Goal: Task Accomplishment & Management: Manage account settings

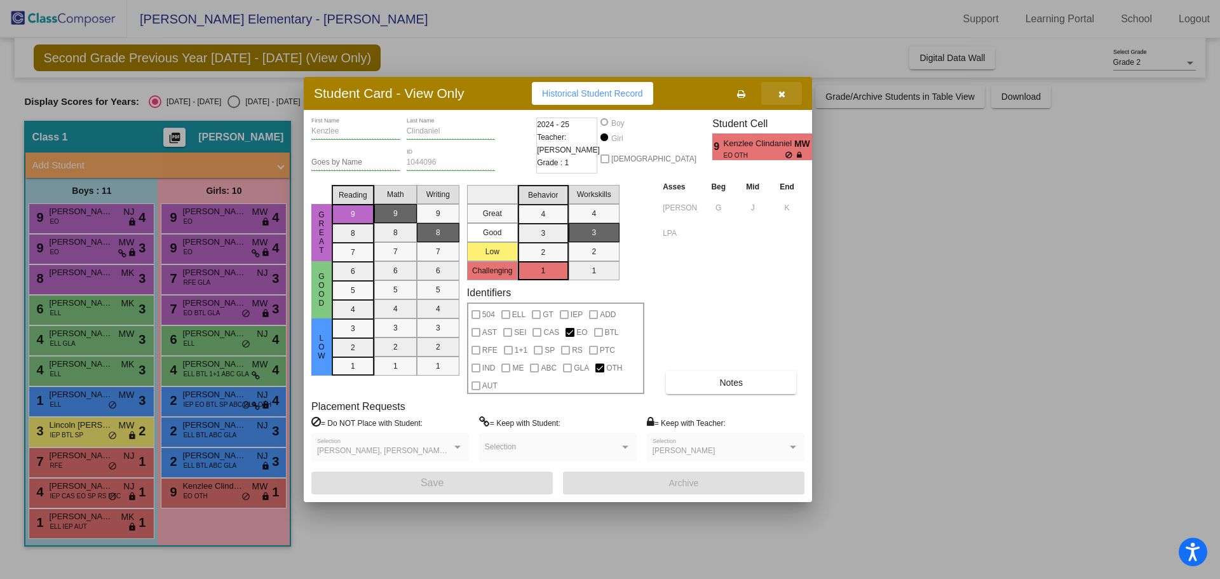
click at [781, 93] on icon "button" at bounding box center [781, 94] width 7 height 9
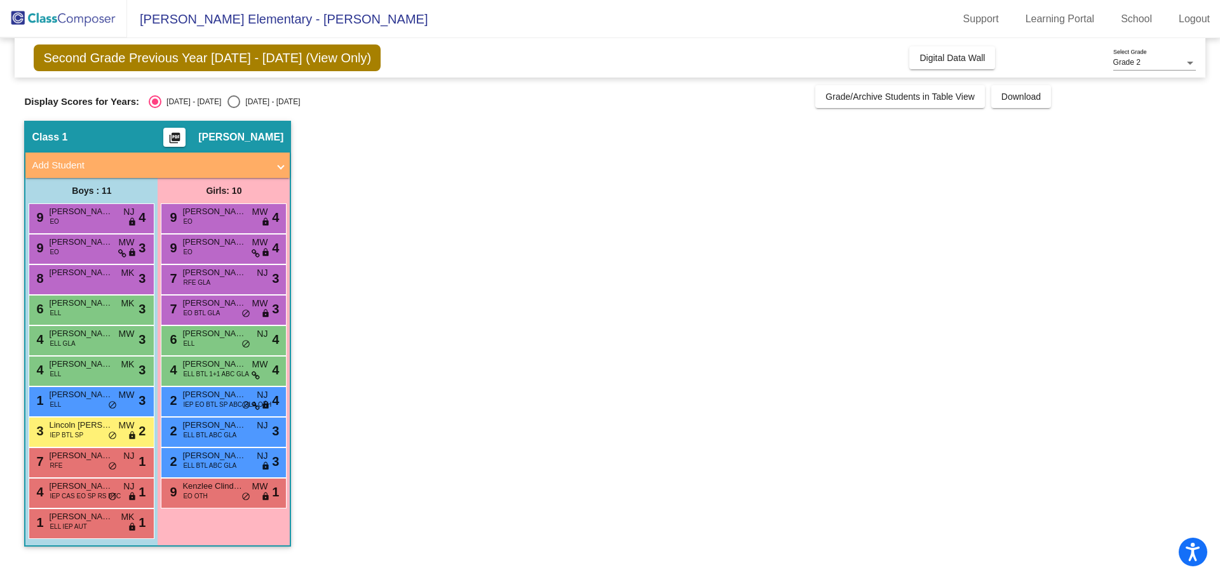
click at [227, 101] on div "Select an option" at bounding box center [233, 101] width 13 height 13
click at [233, 108] on input "[DATE] - [DATE]" at bounding box center [233, 108] width 1 height 1
radio input "true"
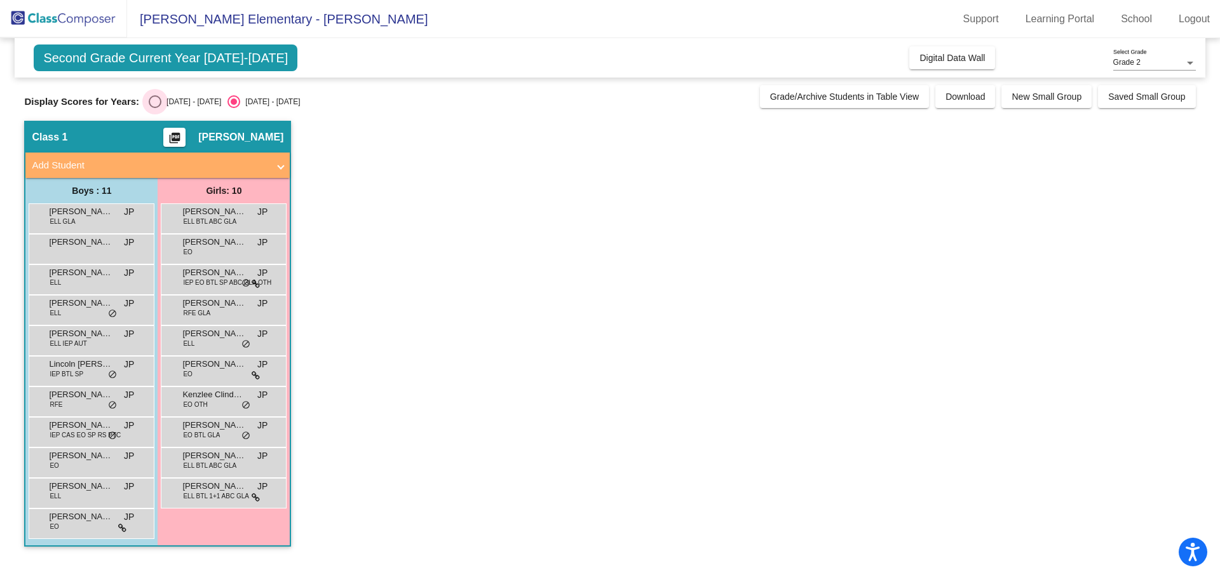
click at [160, 98] on div "Select an option" at bounding box center [155, 101] width 13 height 13
click at [155, 108] on input "[DATE] - [DATE]" at bounding box center [154, 108] width 1 height 1
radio input "true"
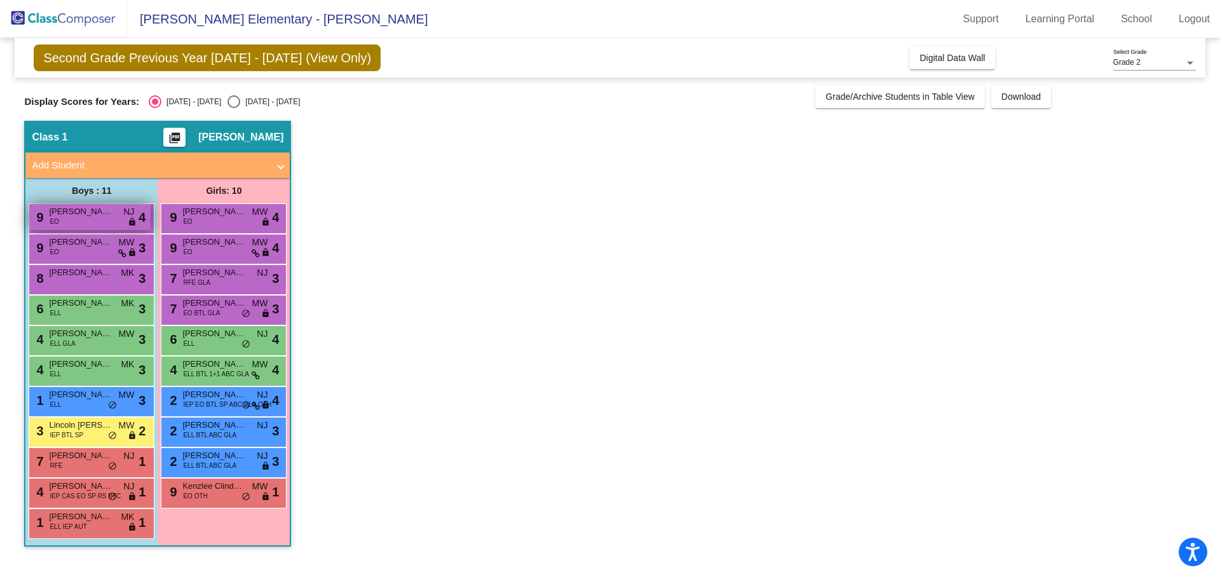
click at [83, 212] on span "[PERSON_NAME]" at bounding box center [81, 211] width 64 height 13
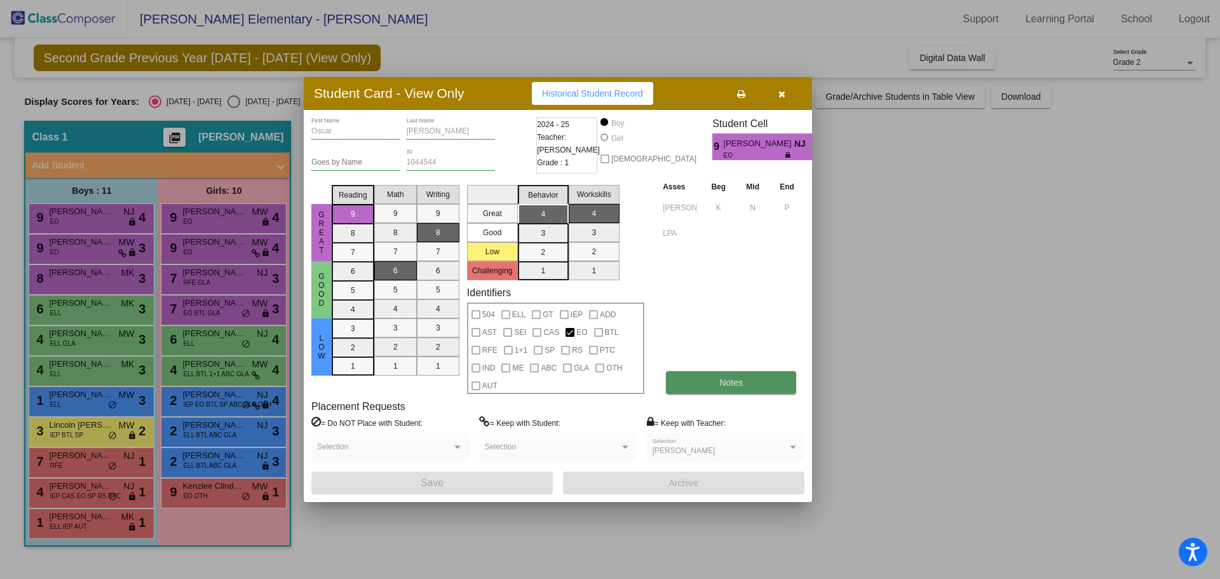
click at [732, 390] on button "Notes" at bounding box center [731, 382] width 130 height 23
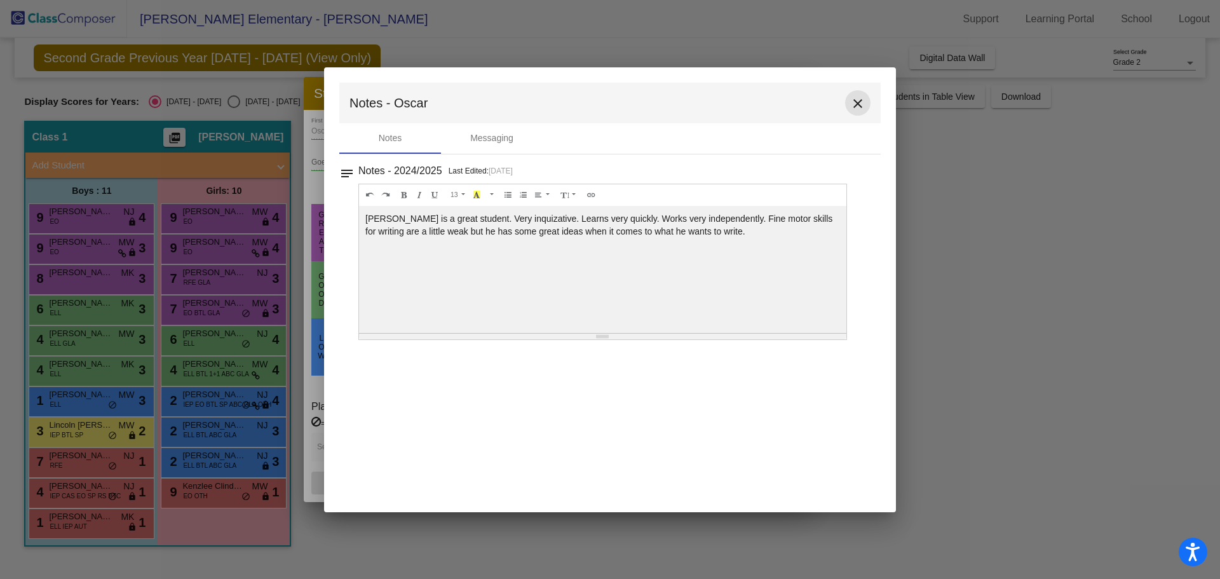
click at [855, 102] on mat-icon "close" at bounding box center [857, 103] width 15 height 15
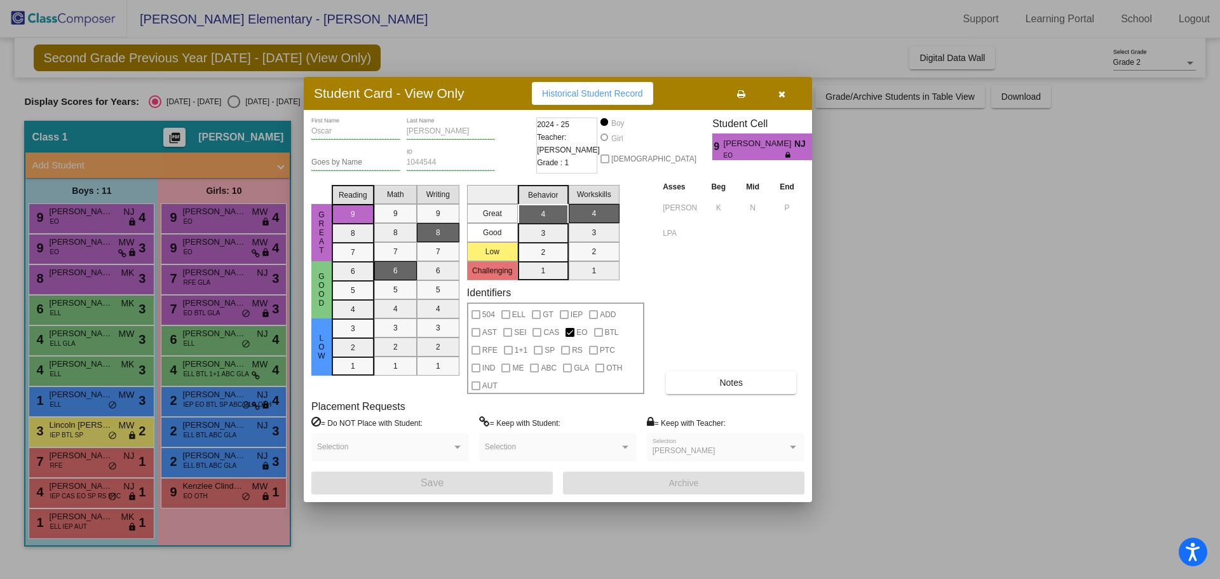
click at [962, 64] on div at bounding box center [610, 289] width 1220 height 579
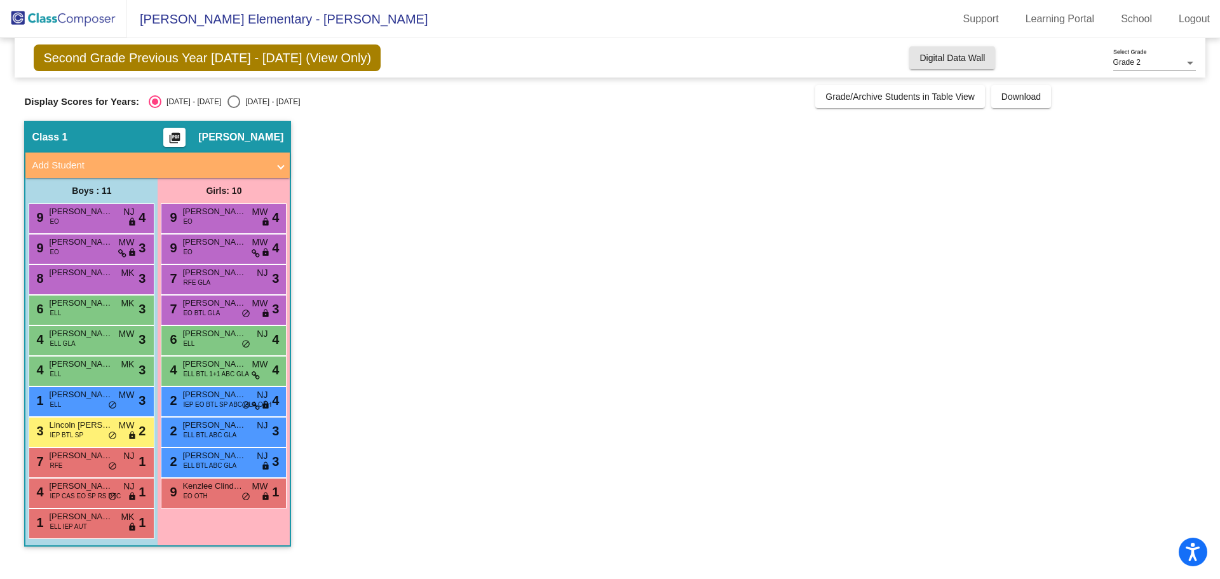
click at [962, 64] on button "Digital Data Wall" at bounding box center [952, 57] width 86 height 23
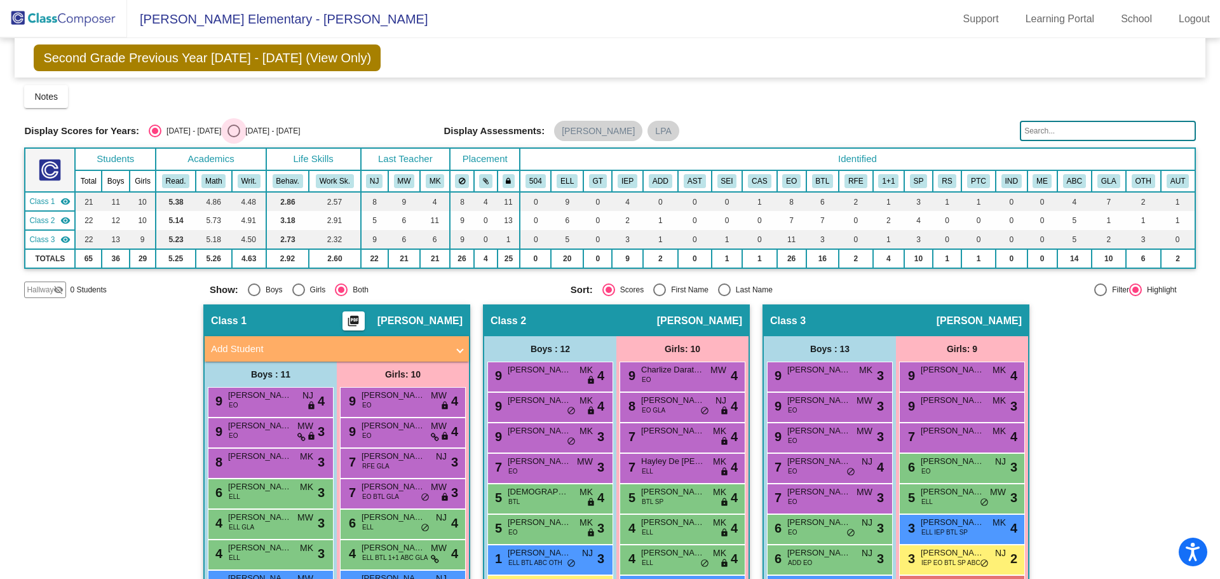
click at [227, 133] on div "Select an option" at bounding box center [233, 131] width 13 height 13
click at [233, 137] on input "[DATE] - [DATE]" at bounding box center [233, 137] width 1 height 1
radio input "true"
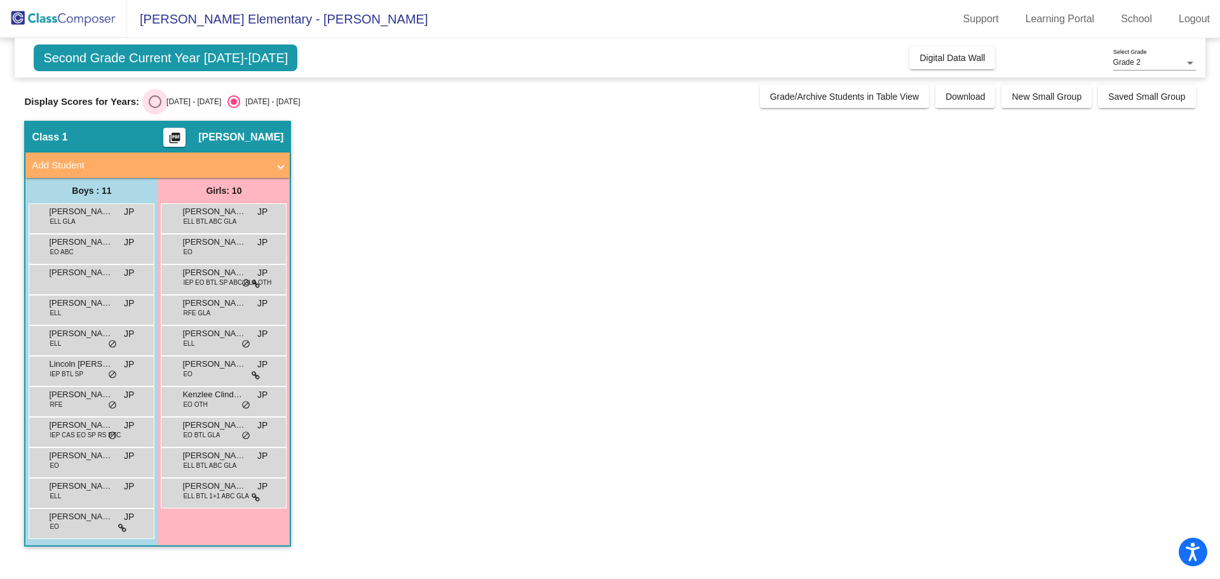
click at [152, 101] on div "Select an option" at bounding box center [155, 101] width 13 height 13
click at [154, 108] on input "[DATE] - [DATE]" at bounding box center [154, 108] width 1 height 1
radio input "true"
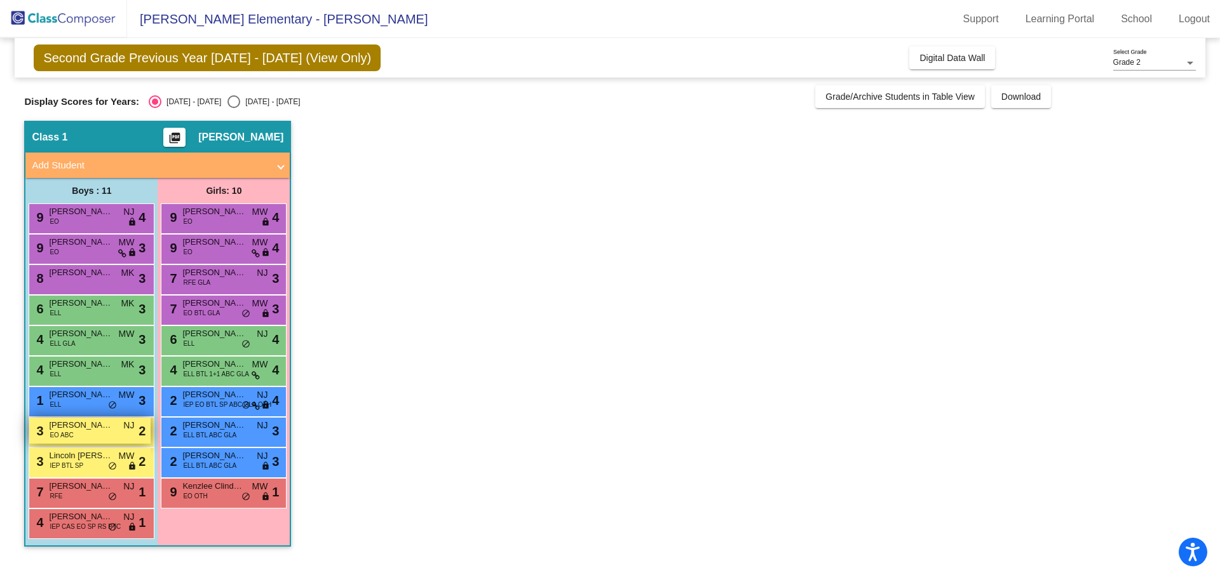
click at [83, 421] on span "[PERSON_NAME]" at bounding box center [81, 425] width 64 height 13
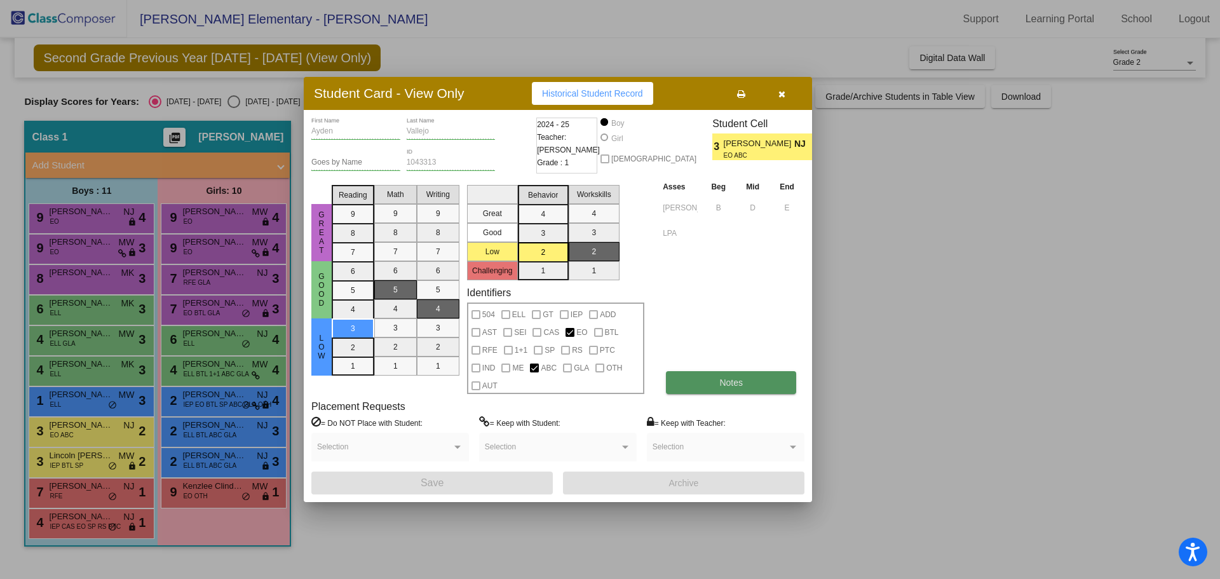
click at [718, 386] on button "Notes" at bounding box center [731, 382] width 130 height 23
